Goal: Task Accomplishment & Management: Manage account settings

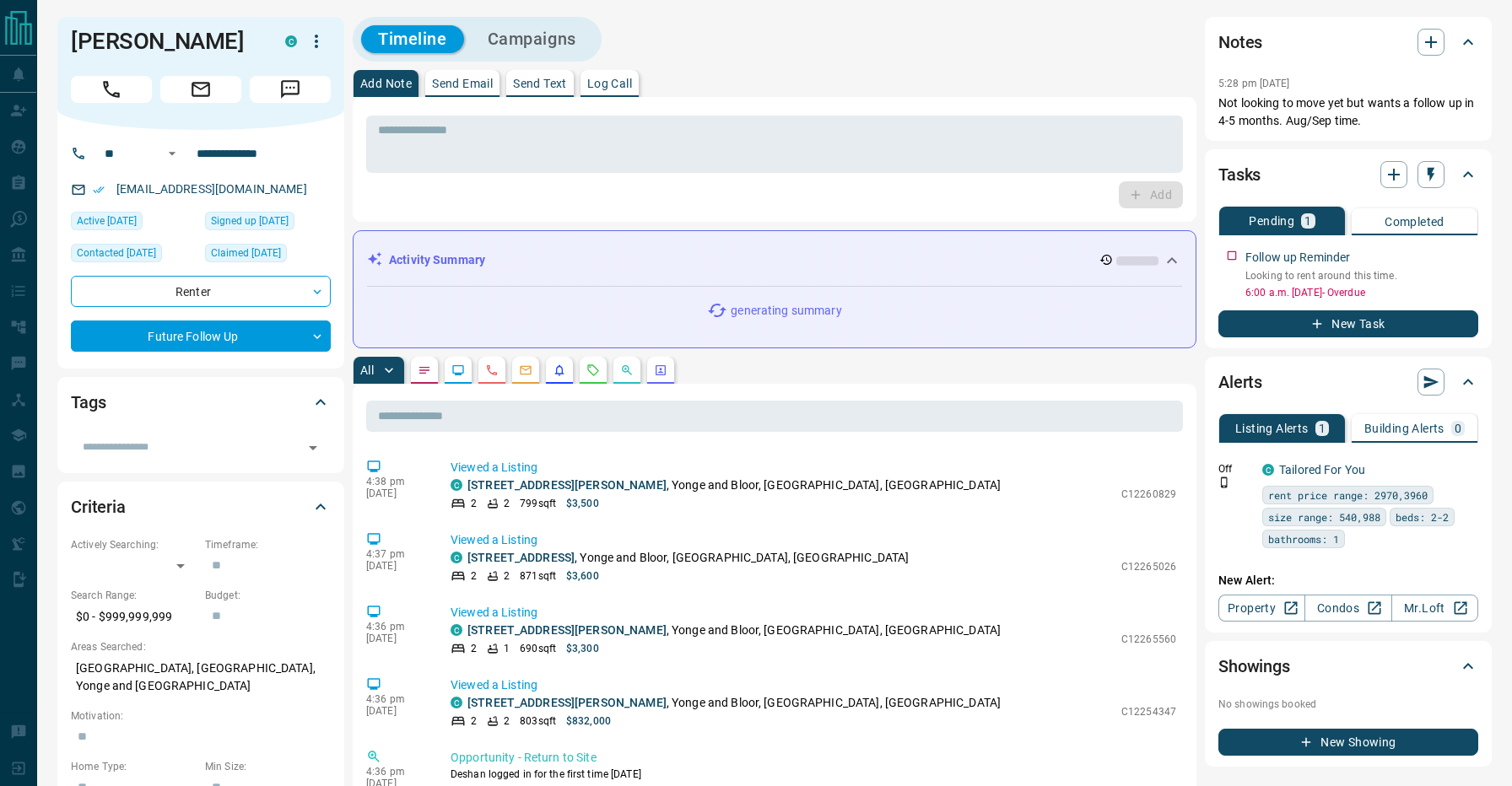
click at [923, 41] on div "Timeline Campaigns" at bounding box center [775, 39] width 844 height 45
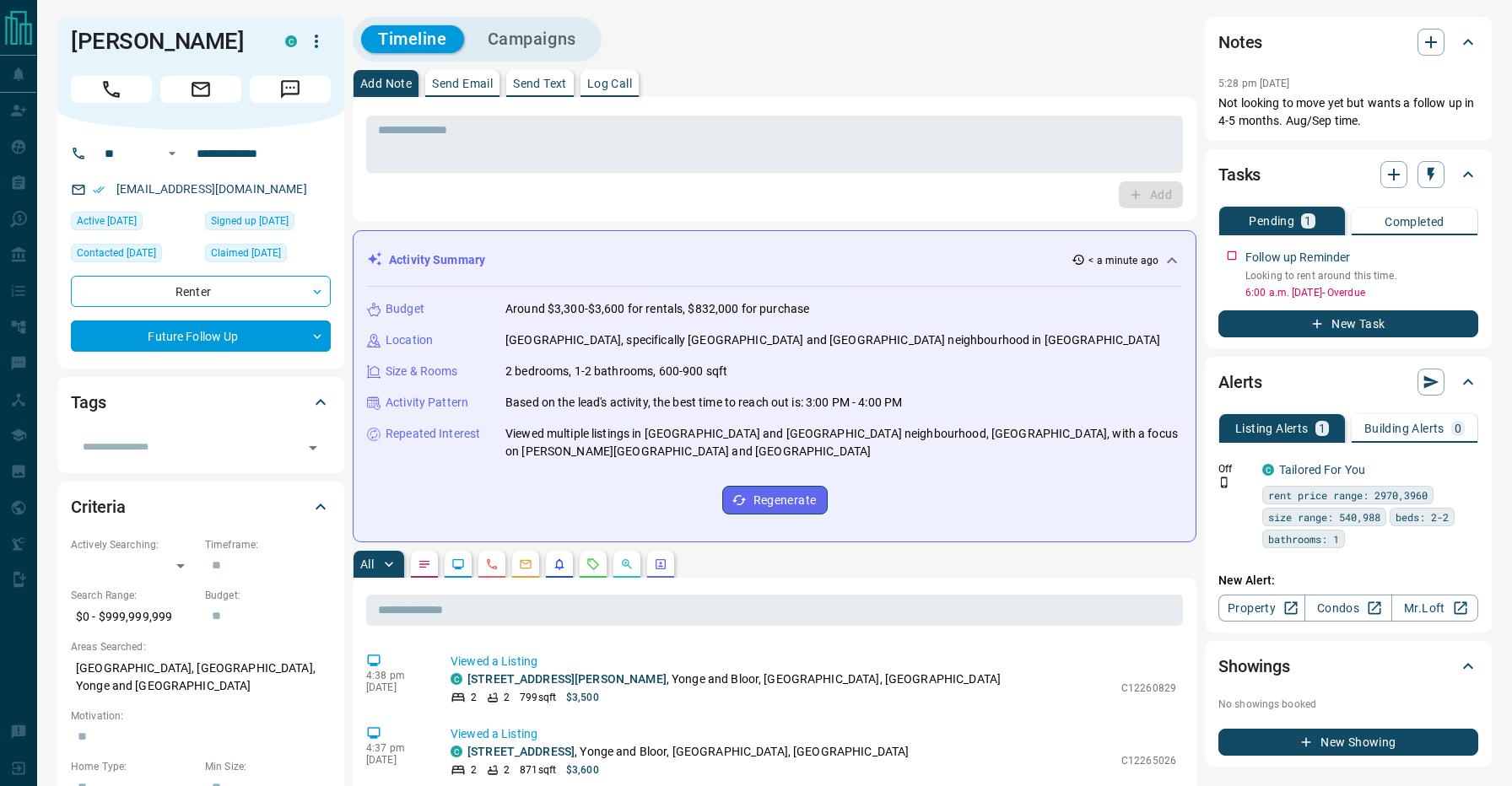
click at [706, 58] on div "Timeline Campaigns" at bounding box center [775, 39] width 844 height 45
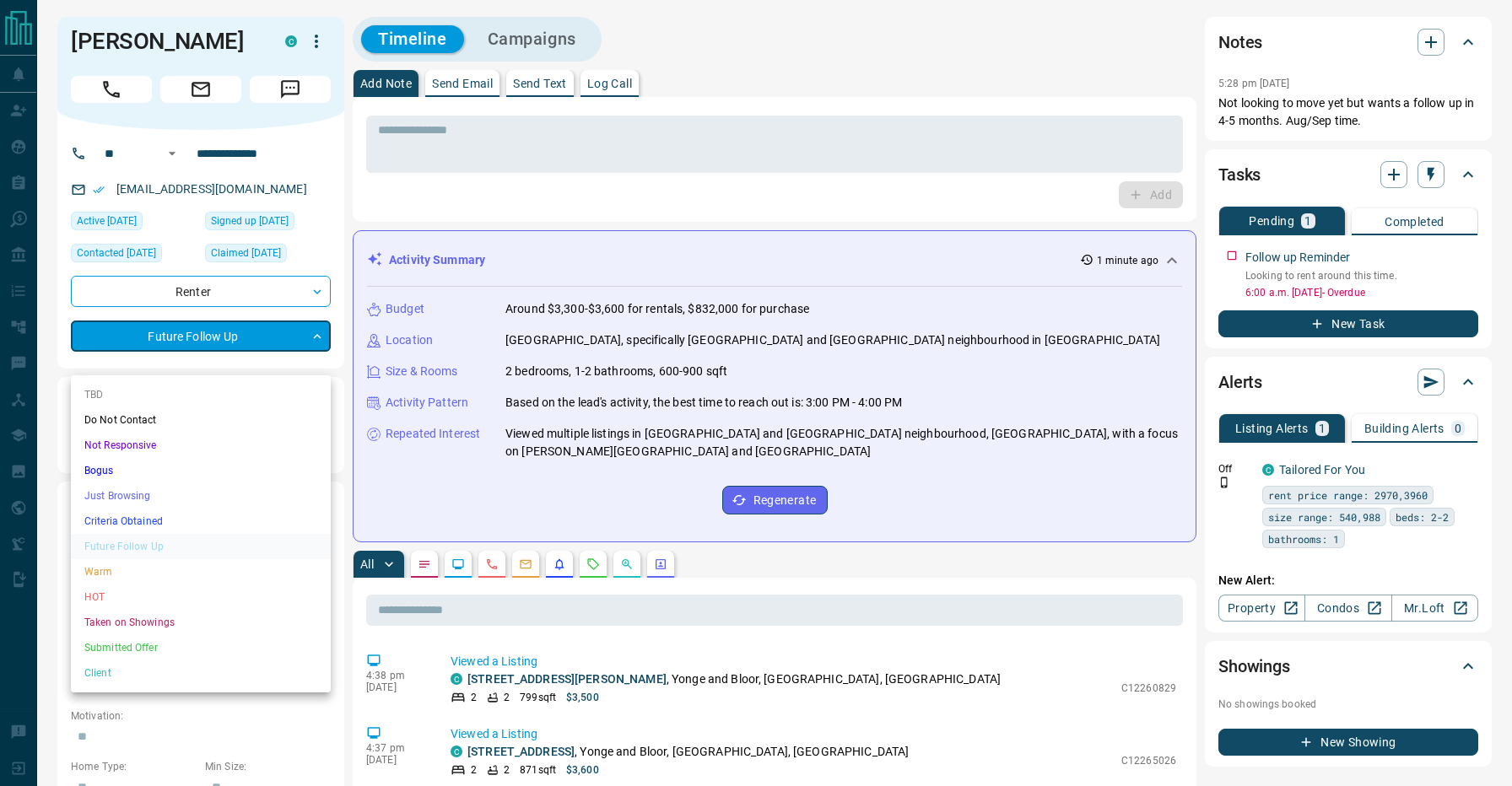
click at [142, 448] on li "Not Responsive" at bounding box center [201, 445] width 260 height 25
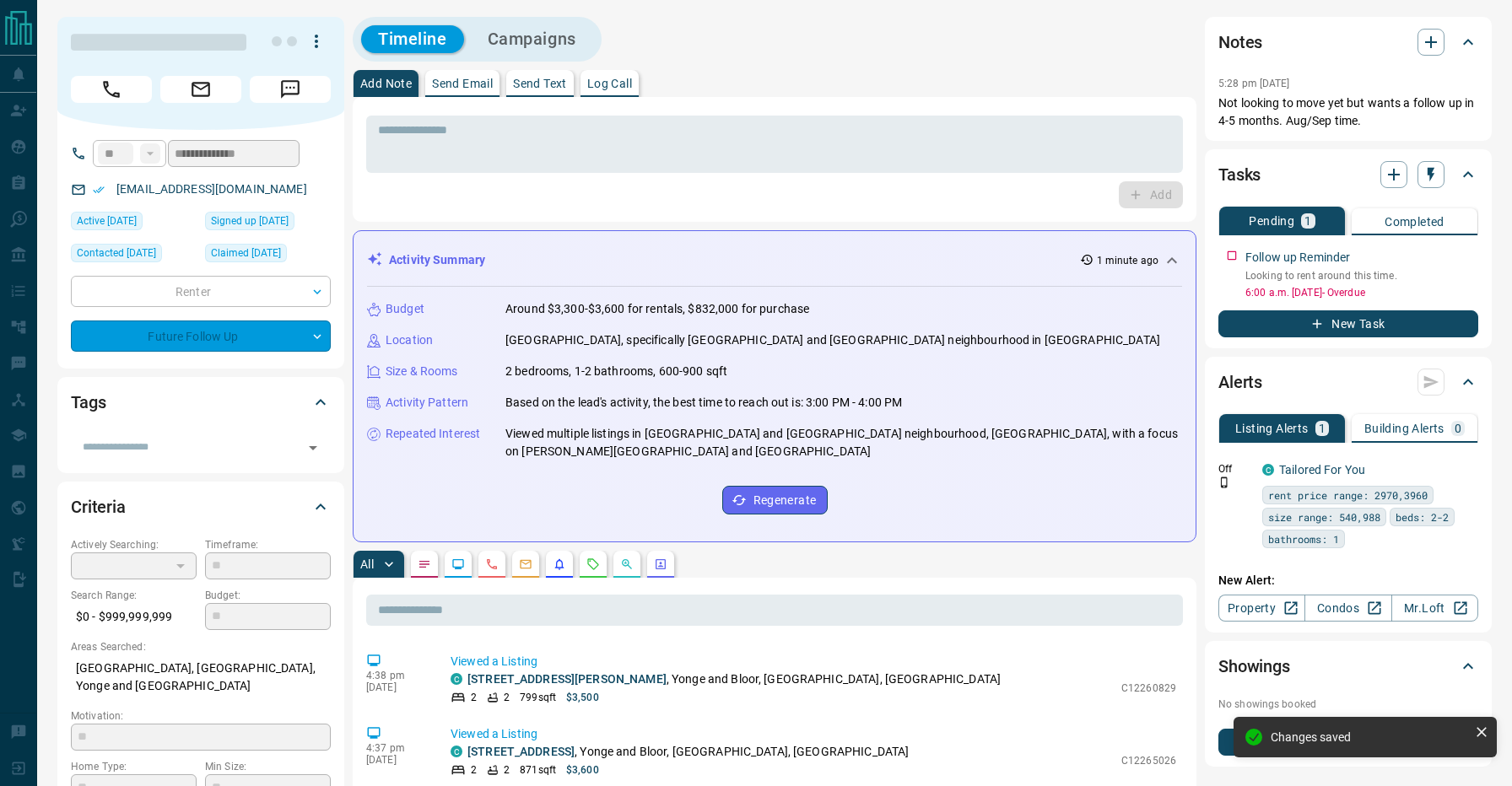
type input "*"
click at [793, 49] on div "Timeline Campaigns" at bounding box center [775, 39] width 844 height 45
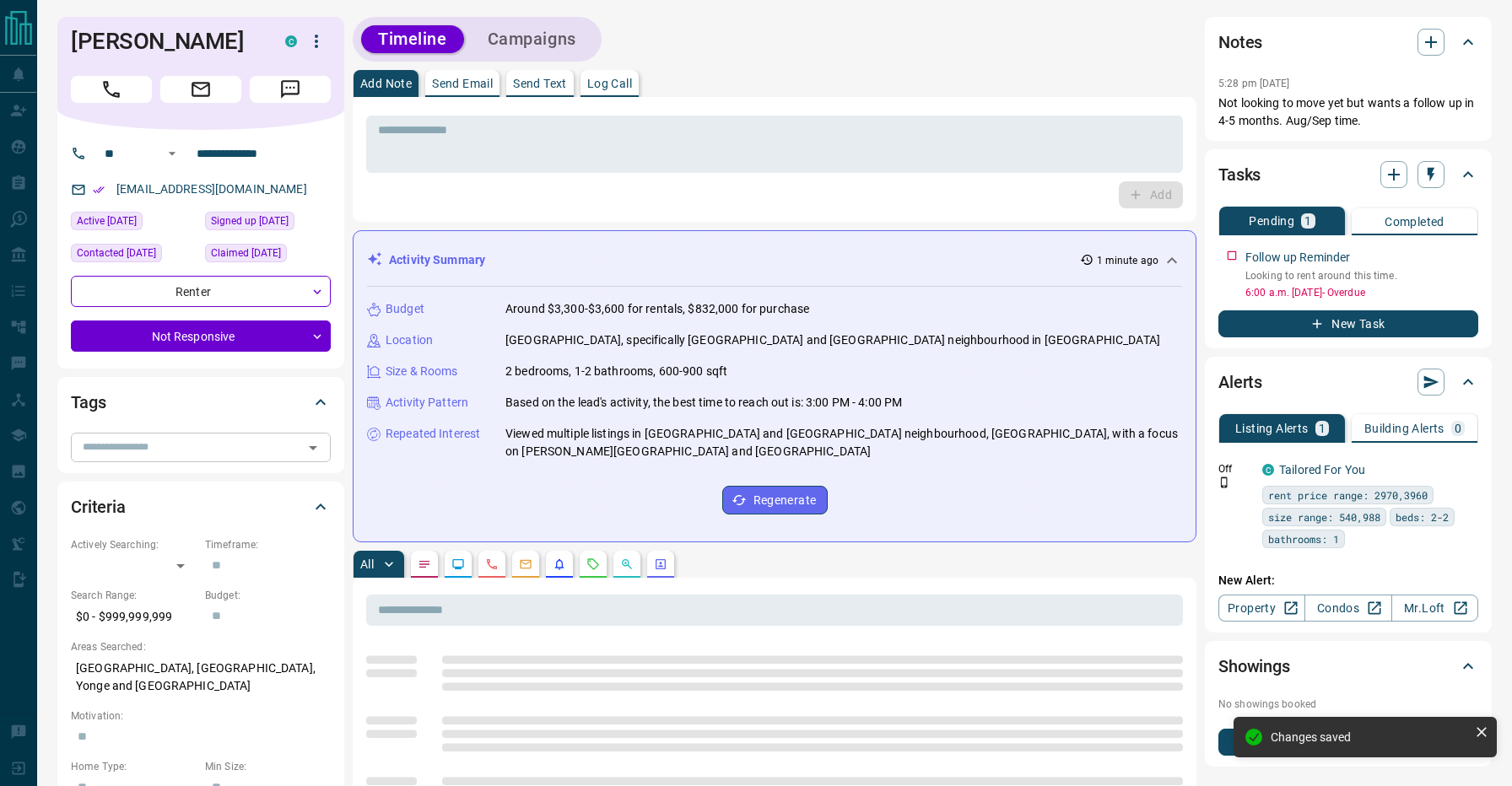
click at [169, 457] on input "text" at bounding box center [187, 446] width 222 height 19
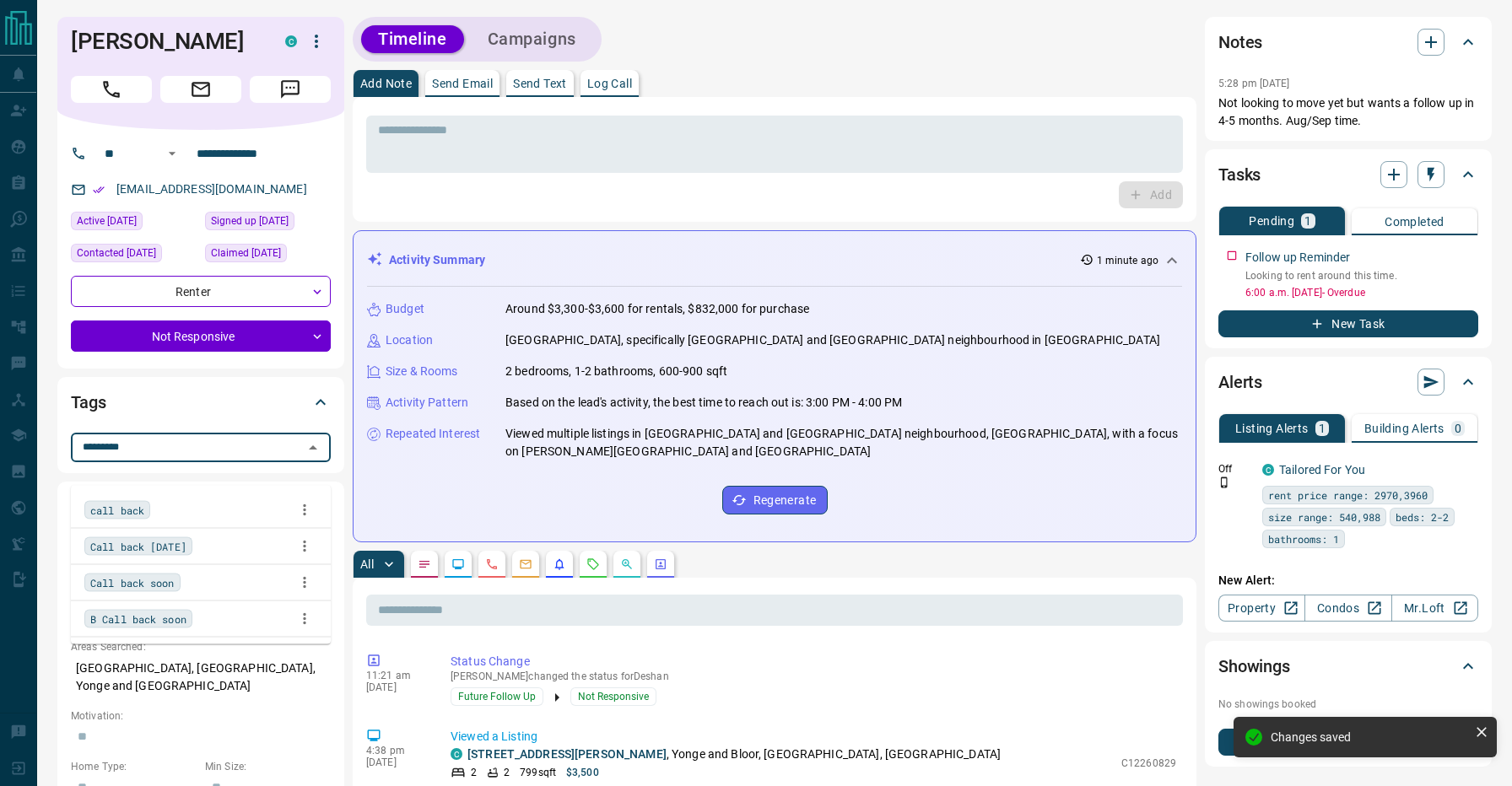
type input "*********"
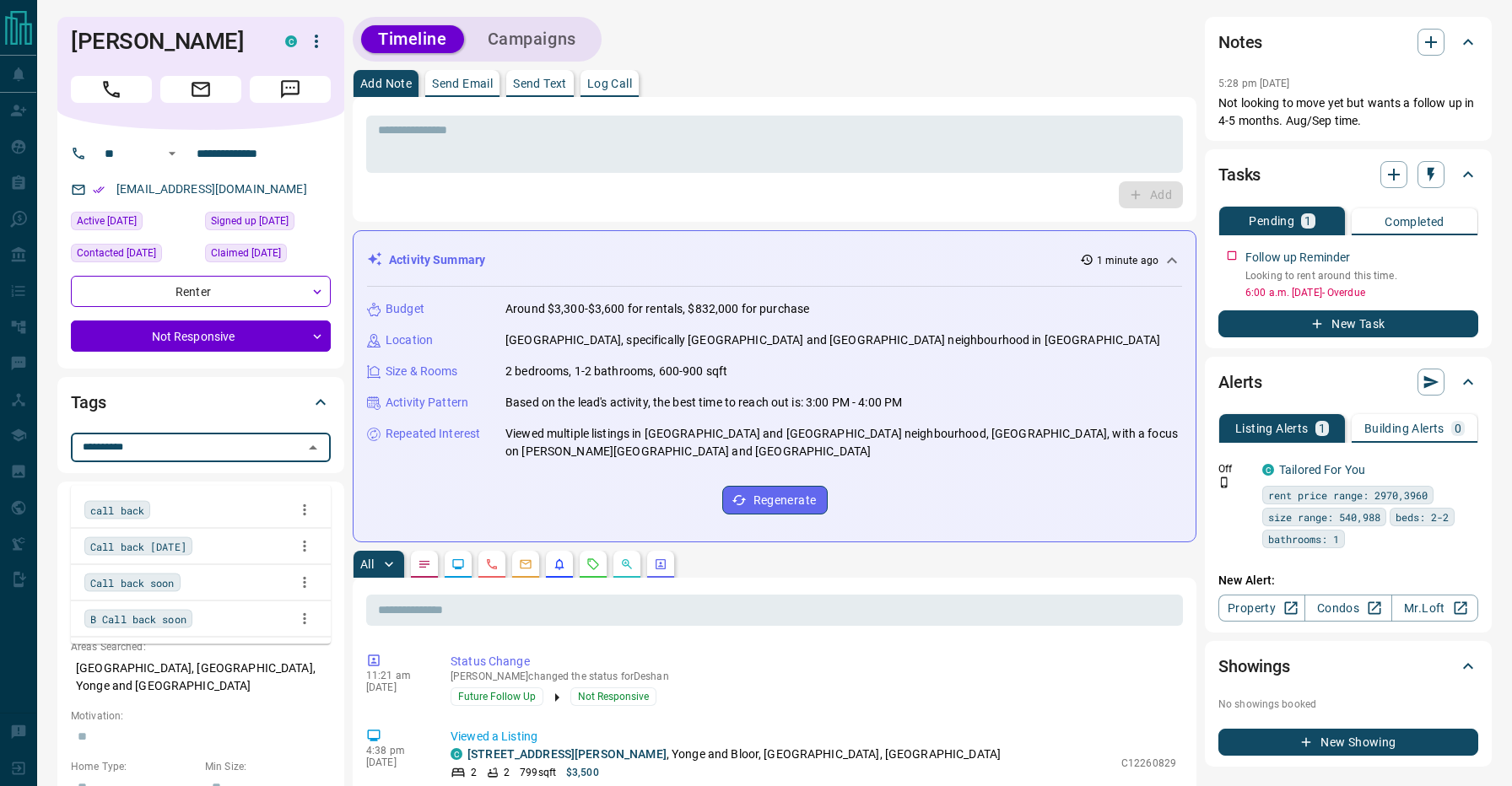
click at [174, 580] on span "Call back soon" at bounding box center [132, 582] width 85 height 17
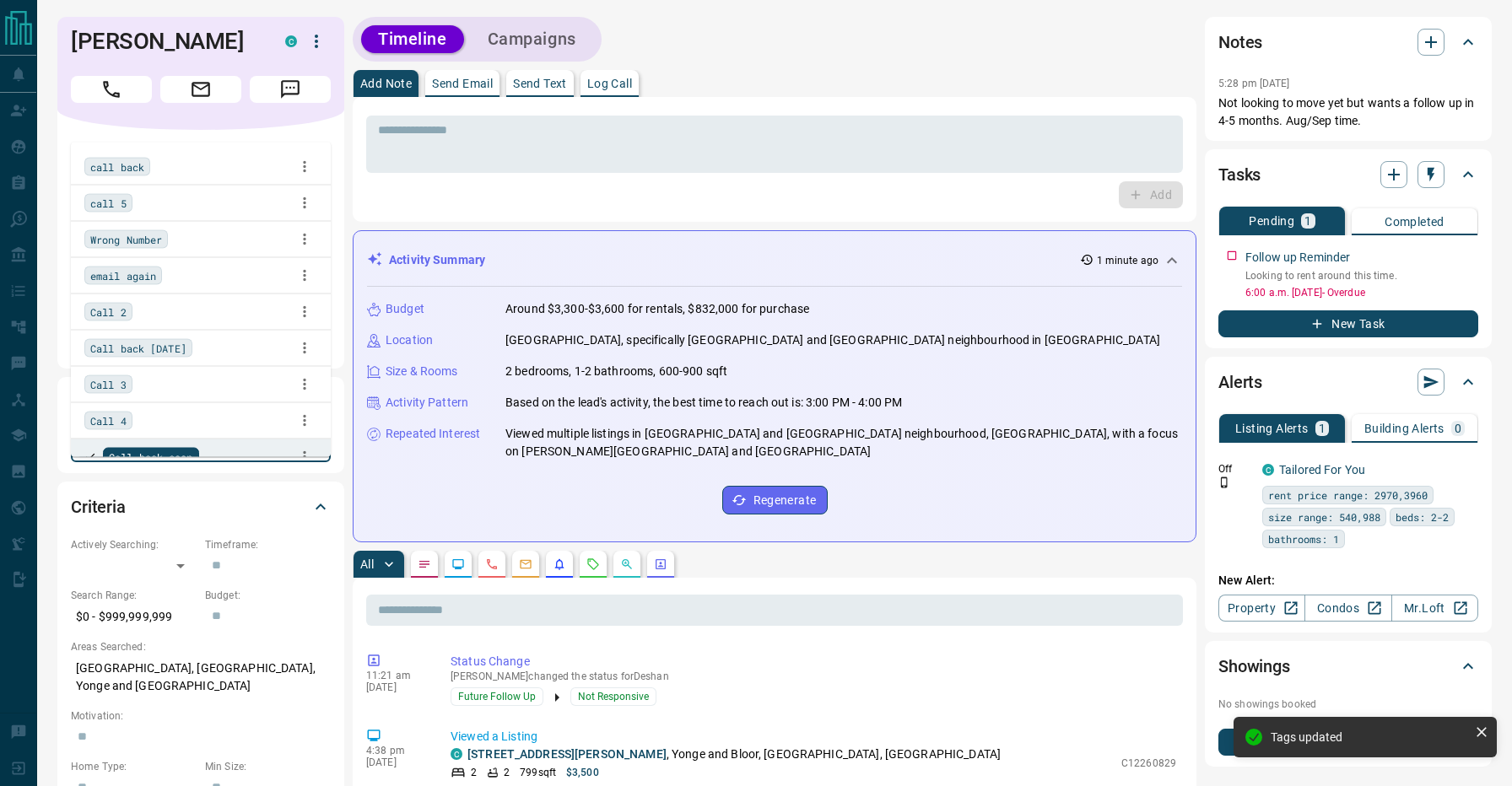
type input "*"
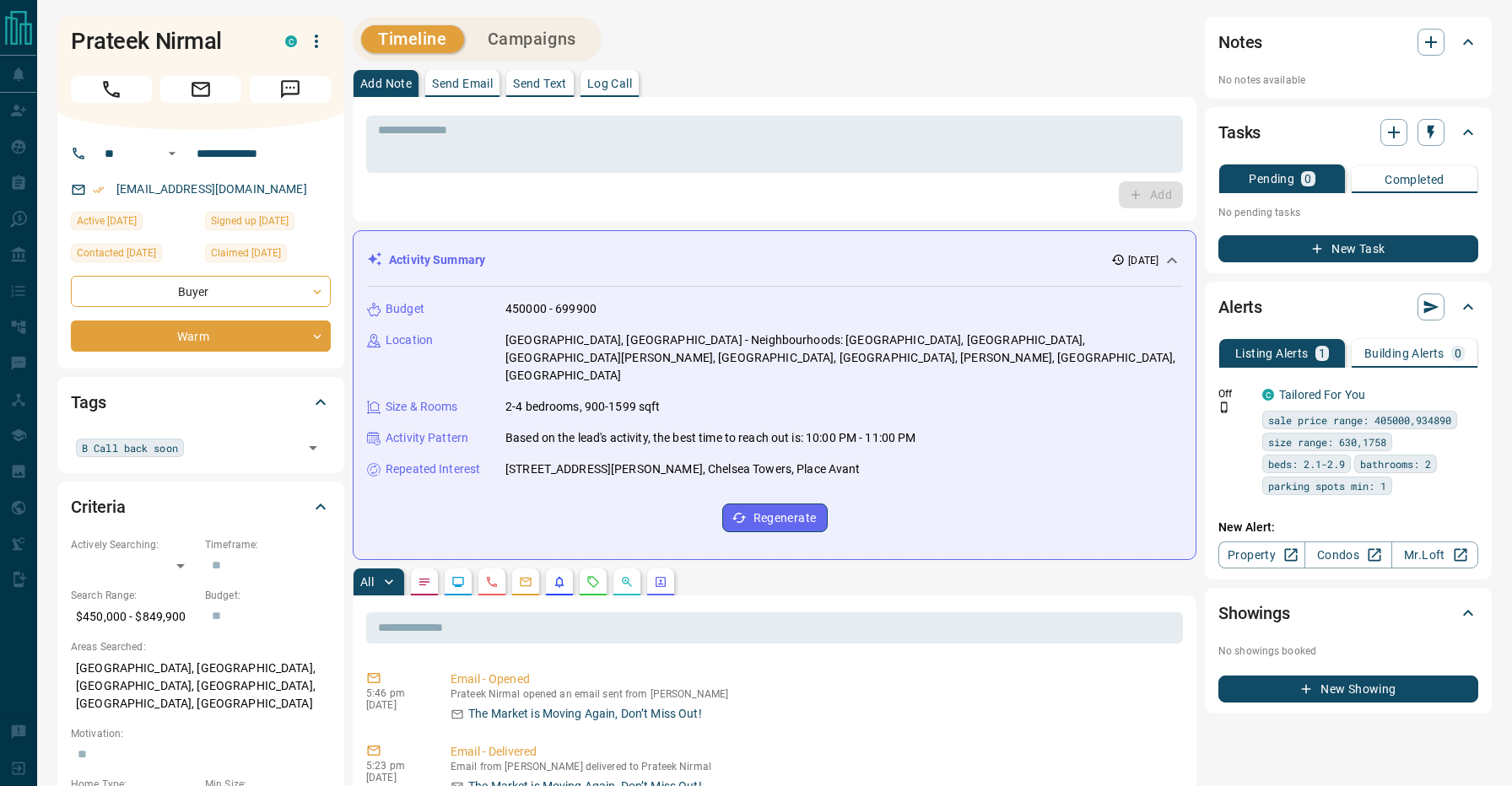
click at [752, 54] on div "Timeline Campaigns" at bounding box center [775, 39] width 844 height 45
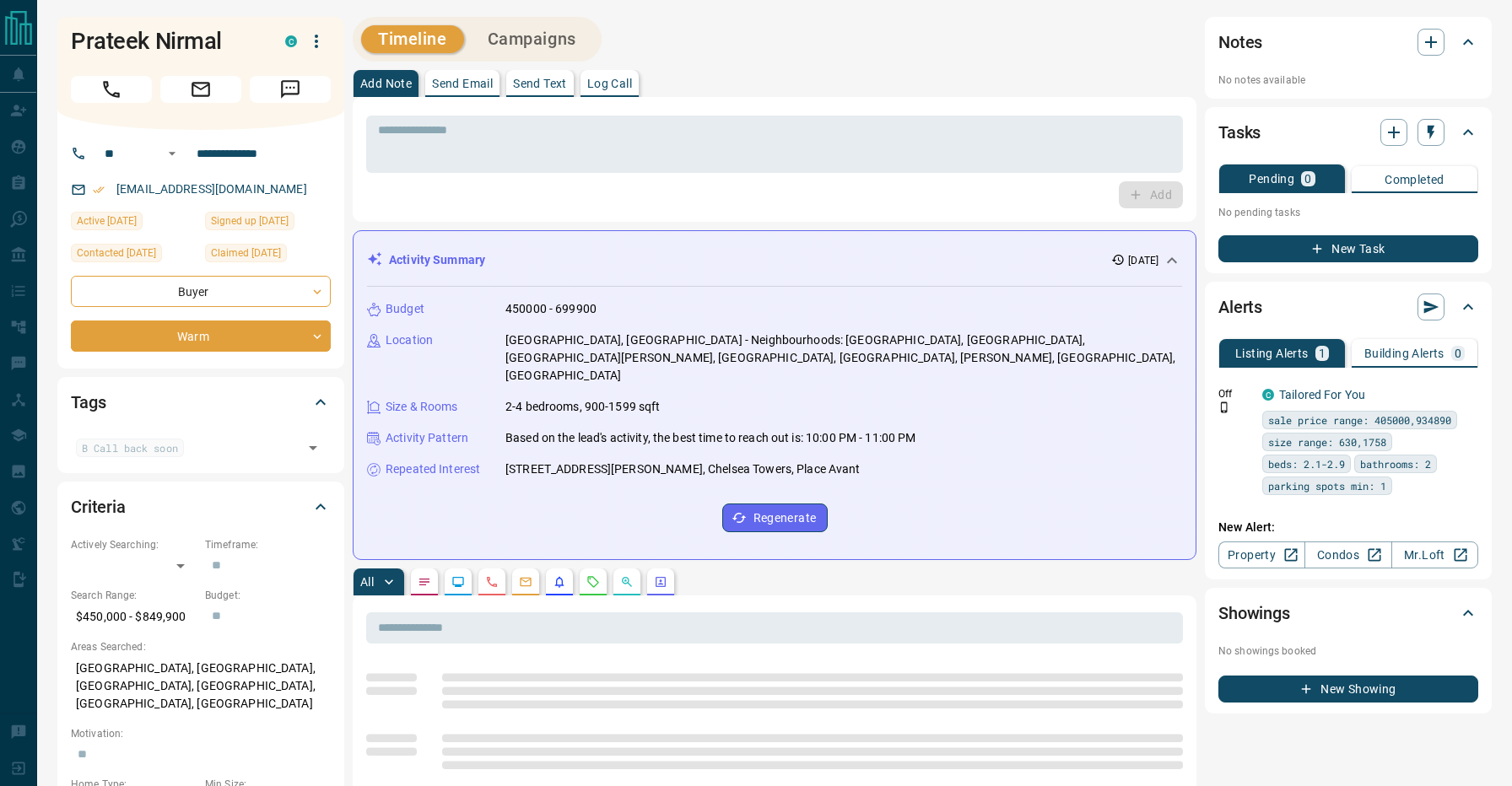
click at [696, 46] on div "Timeline Campaigns" at bounding box center [775, 39] width 844 height 45
